Goal: Information Seeking & Learning: Learn about a topic

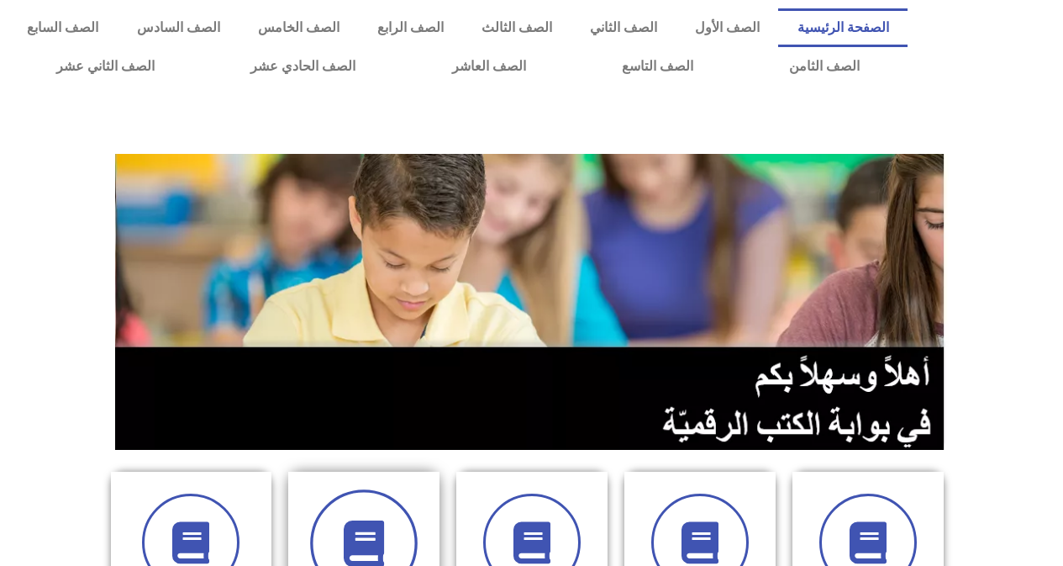
click at [383, 530] on icon at bounding box center [363, 543] width 46 height 46
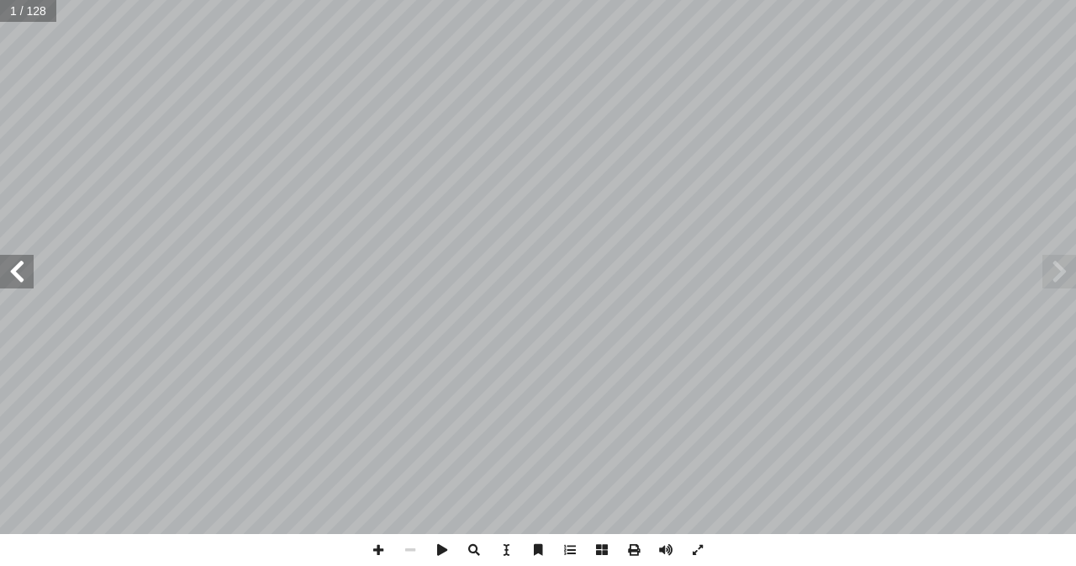
click at [15, 265] on span at bounding box center [17, 272] width 34 height 34
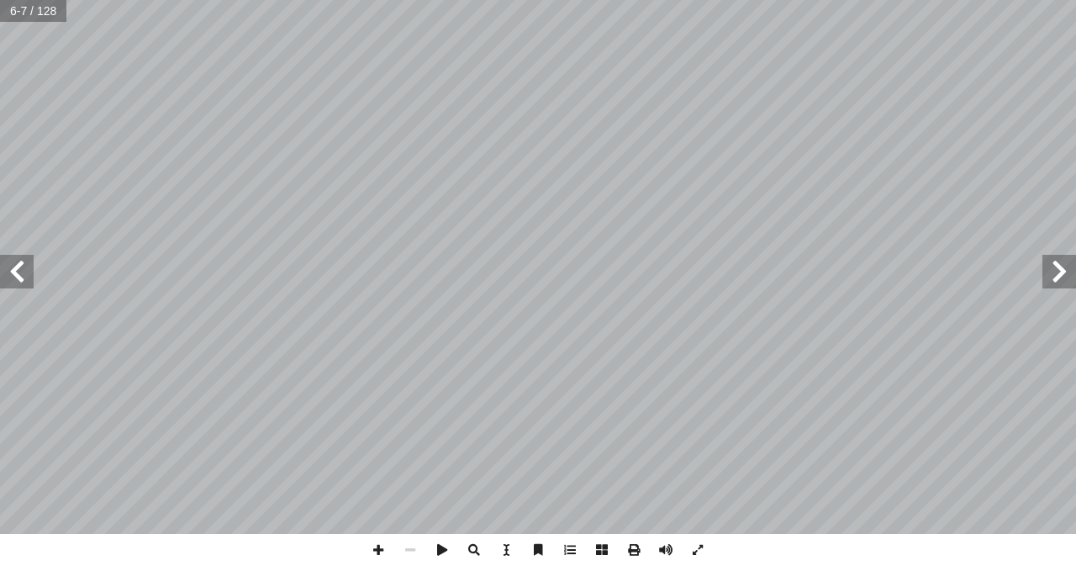
click at [15, 265] on span at bounding box center [17, 272] width 34 height 34
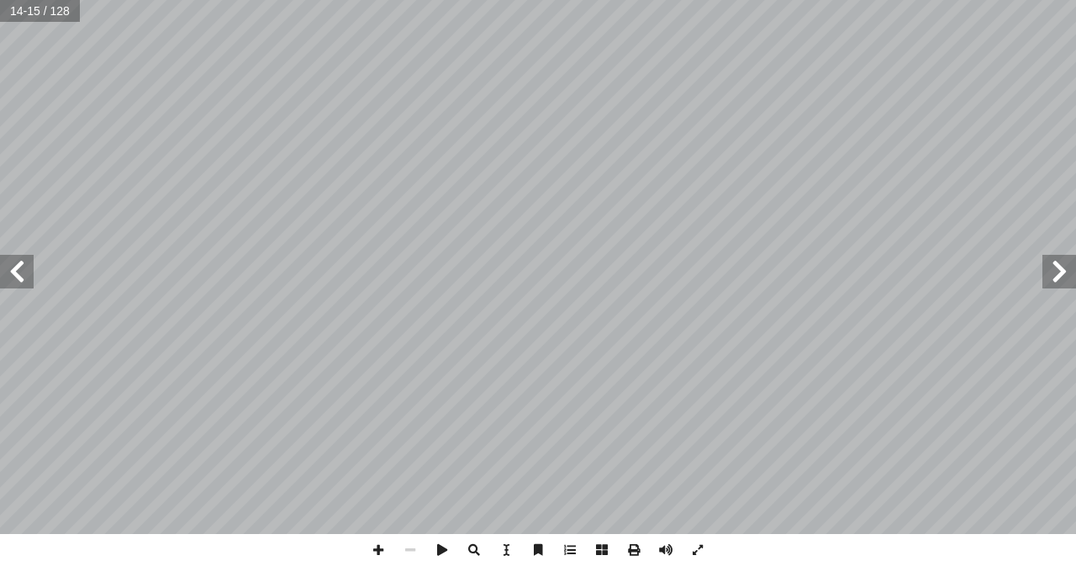
click at [15, 265] on span at bounding box center [17, 272] width 34 height 34
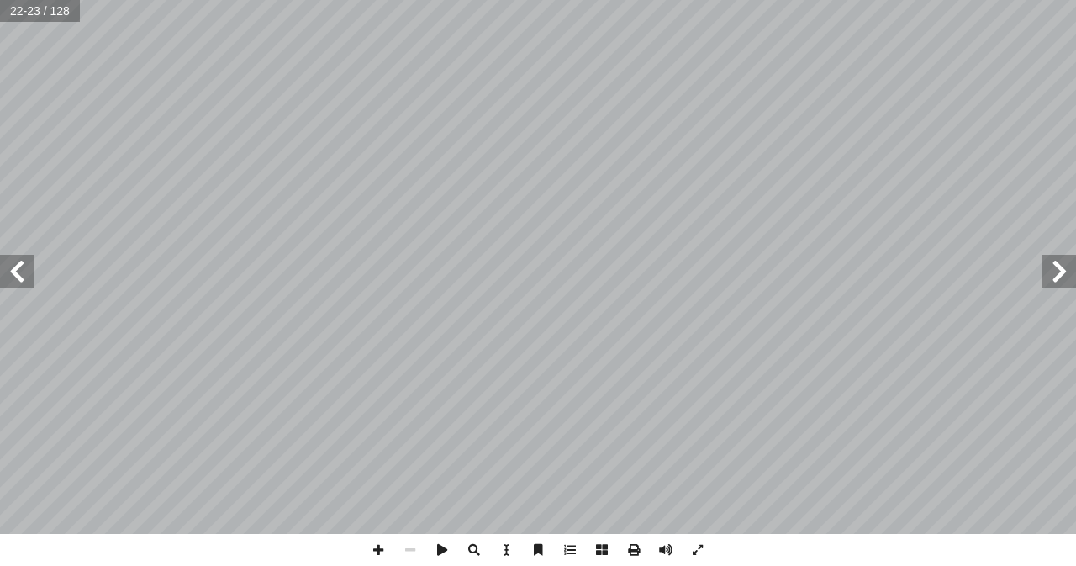
click at [15, 265] on span at bounding box center [17, 272] width 34 height 34
click at [1060, 265] on span at bounding box center [1059, 272] width 34 height 34
click at [384, 552] on span at bounding box center [378, 550] width 32 height 32
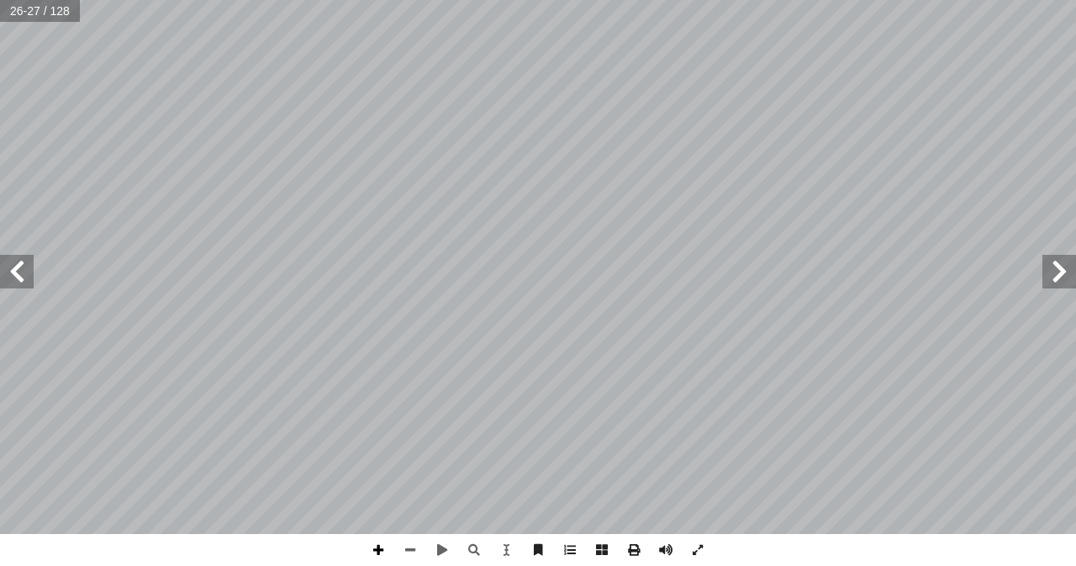
click at [385, 548] on span at bounding box center [378, 550] width 32 height 32
click at [9, 269] on span at bounding box center [17, 272] width 34 height 34
